Goal: Information Seeking & Learning: Learn about a topic

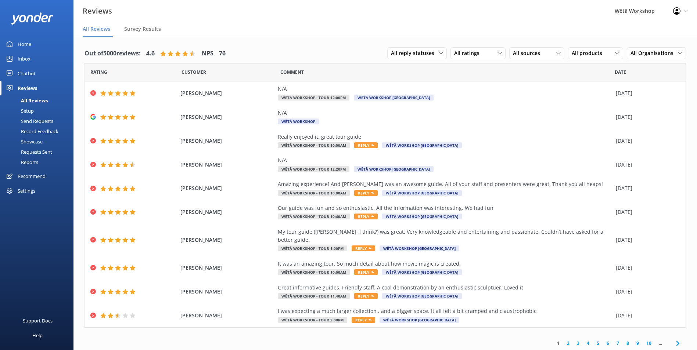
click at [568, 340] on link "2" at bounding box center [568, 343] width 10 height 7
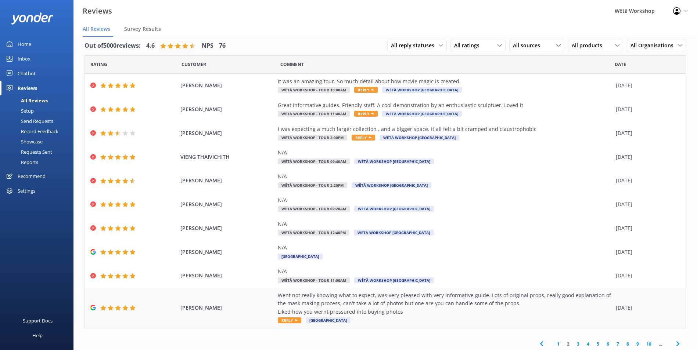
scroll to position [10, 0]
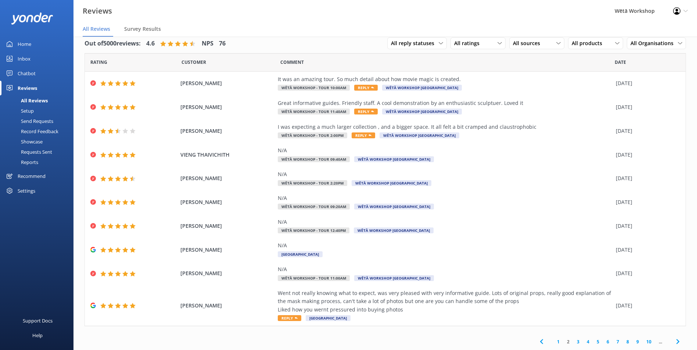
click at [573, 341] on link "3" at bounding box center [578, 342] width 10 height 7
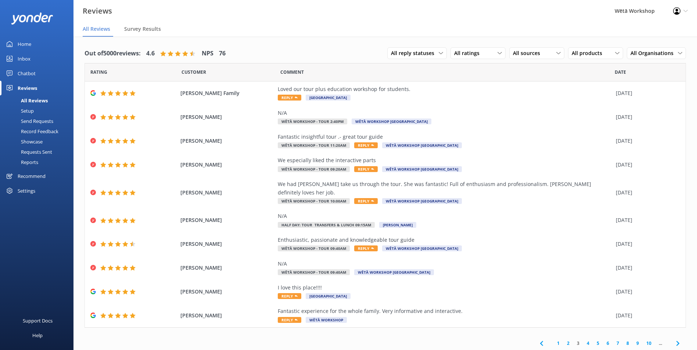
click at [587, 340] on link "4" at bounding box center [588, 343] width 10 height 7
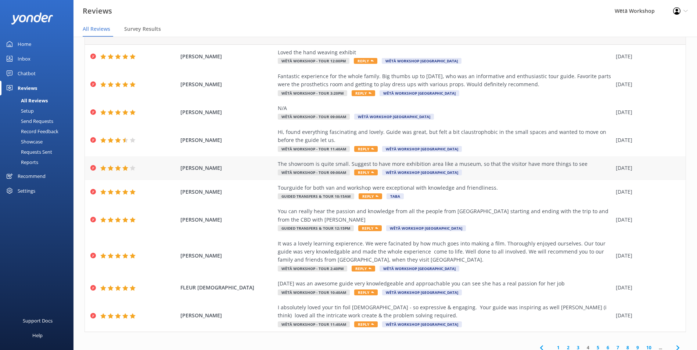
scroll to position [43, 0]
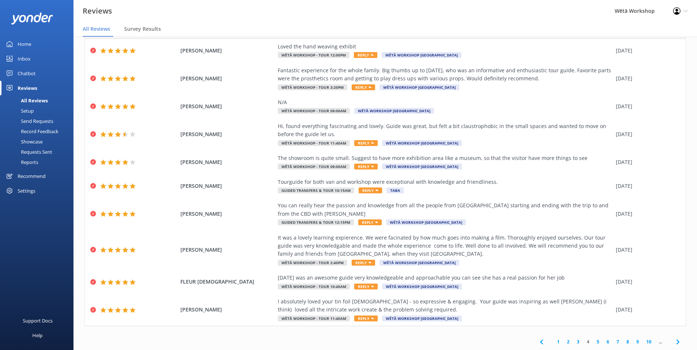
click at [593, 342] on link "5" at bounding box center [598, 342] width 10 height 7
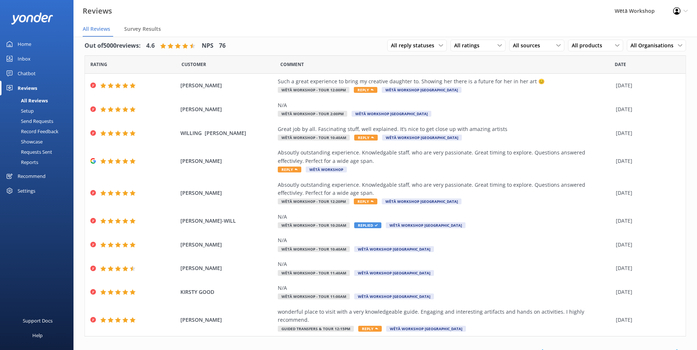
scroll to position [10, 0]
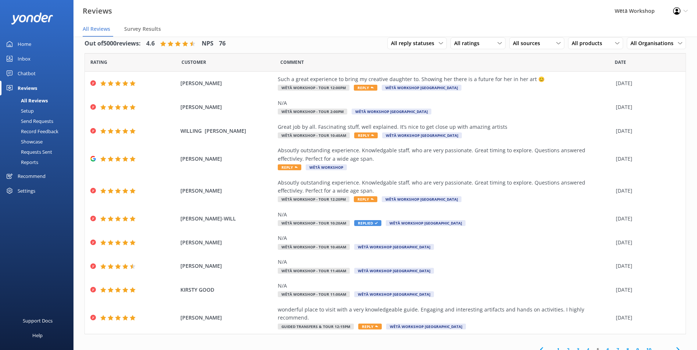
click at [603, 347] on link "6" at bounding box center [608, 350] width 10 height 7
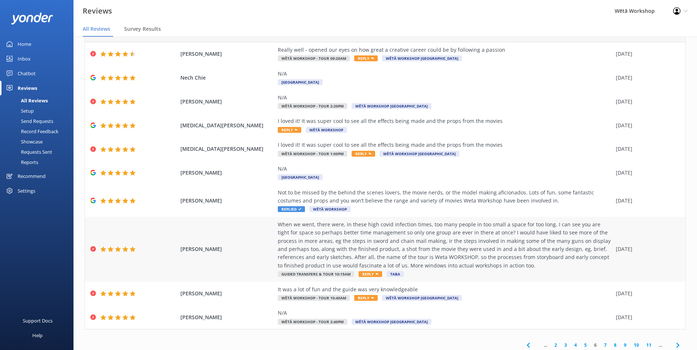
scroll to position [43, 0]
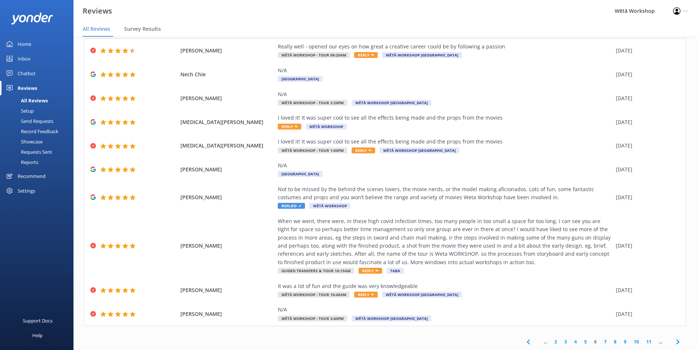
click at [600, 341] on link "7" at bounding box center [605, 342] width 10 height 7
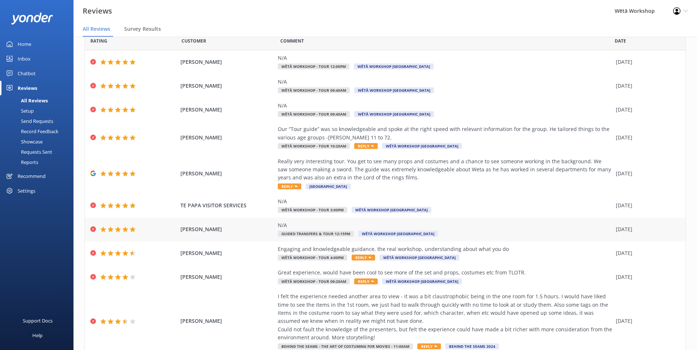
scroll to position [59, 0]
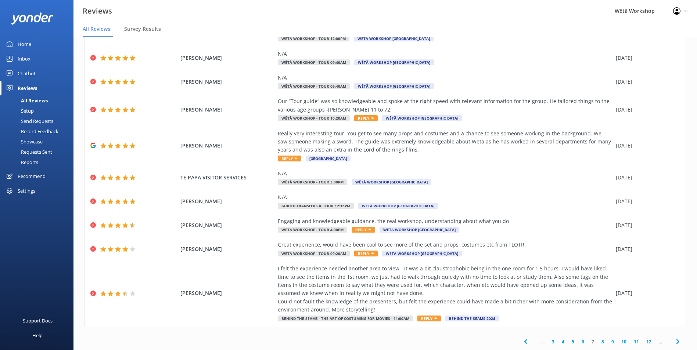
click at [549, 343] on link "3" at bounding box center [553, 342] width 10 height 7
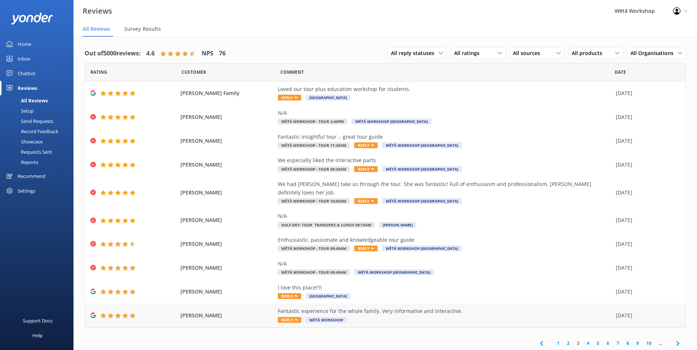
scroll to position [15, 0]
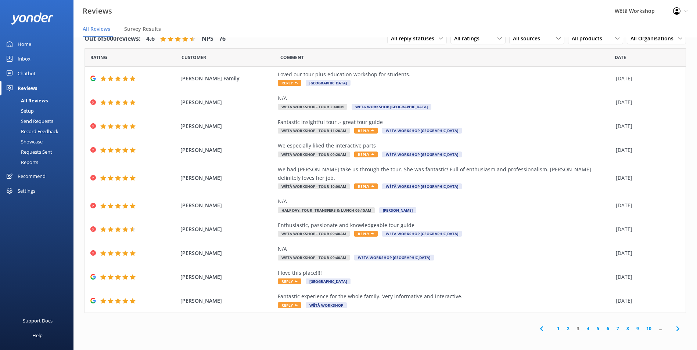
click at [558, 325] on link "1" at bounding box center [558, 328] width 10 height 7
